Goal: Find specific page/section: Find specific page/section

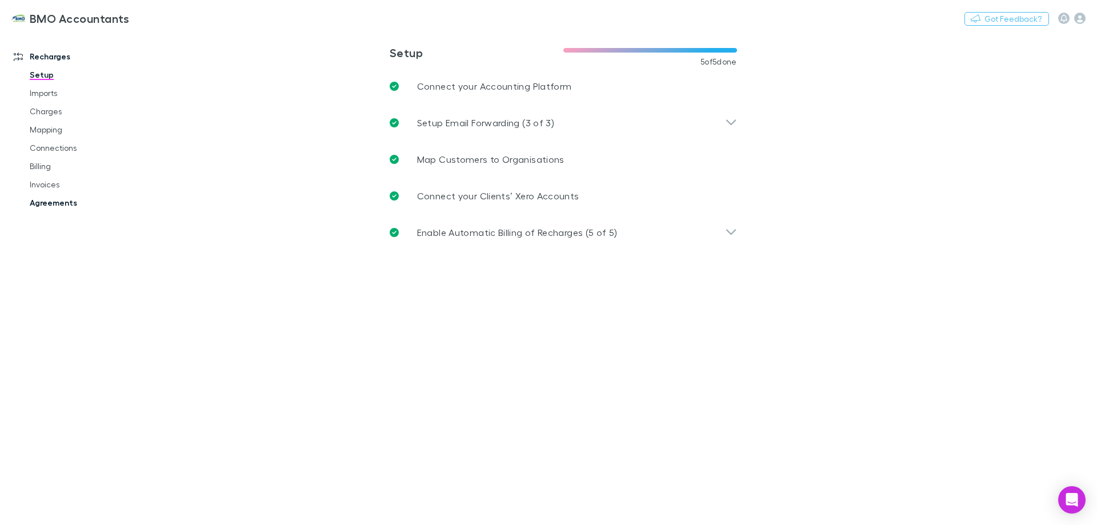
click at [56, 208] on link "Agreements" at bounding box center [86, 203] width 136 height 18
